Goal: Task Accomplishment & Management: Use online tool/utility

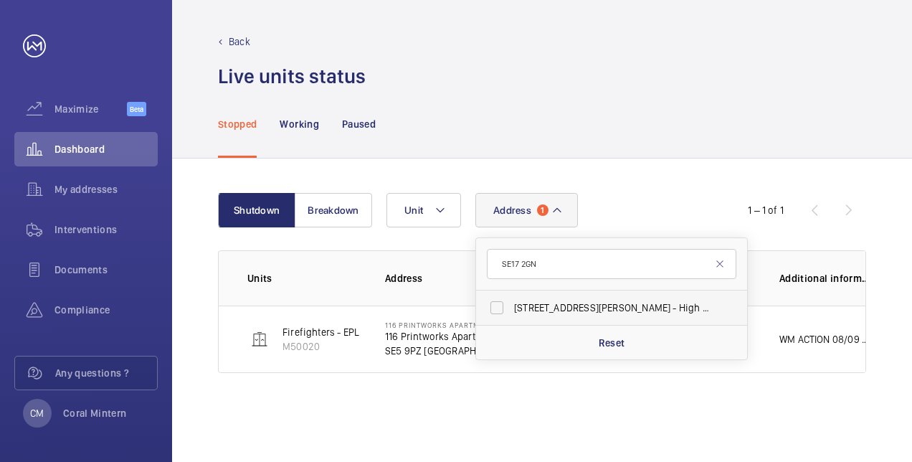
type input "SE17 2GN"
click at [630, 304] on span "[STREET_ADDRESS][PERSON_NAME][PERSON_NAME]" at bounding box center [612, 307] width 197 height 14
click at [511, 304] on input "[STREET_ADDRESS][PERSON_NAME][PERSON_NAME]" at bounding box center [496, 307] width 29 height 29
checkbox input "true"
